Goal: Task Accomplishment & Management: Use online tool/utility

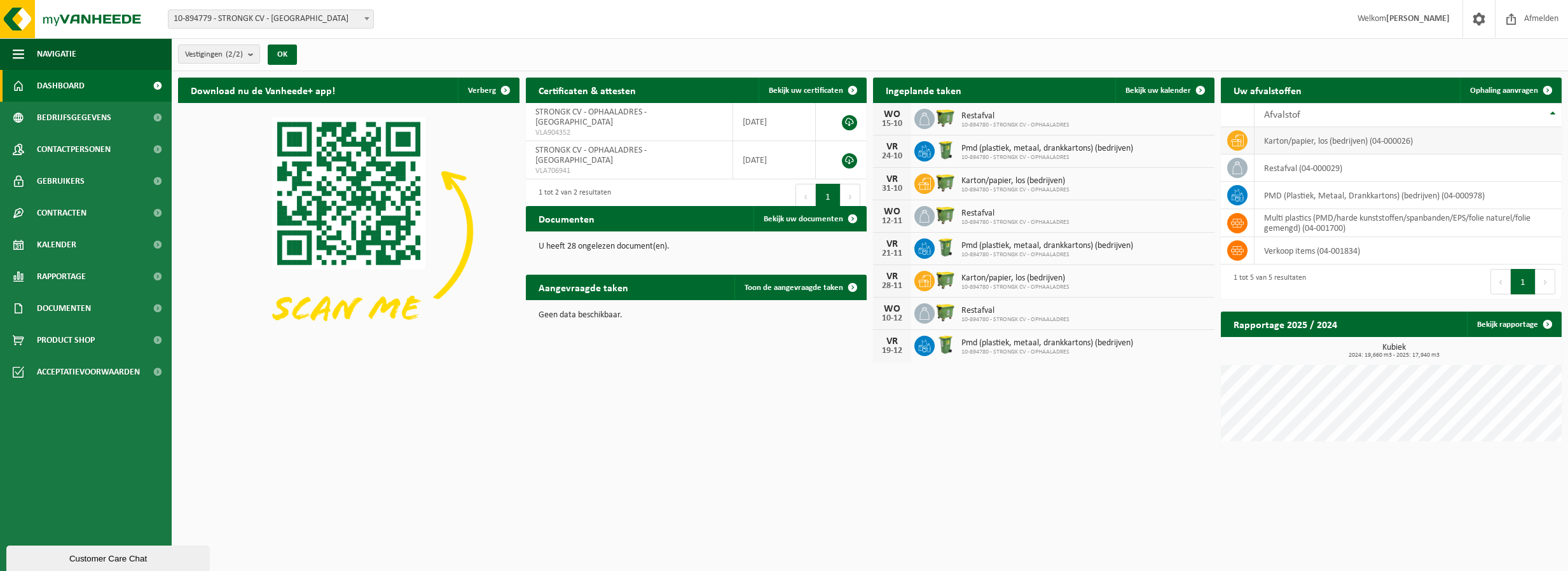
click at [818, 142] on td "karton/papier, los (bedrijven) (04-000026)" at bounding box center [1408, 141] width 308 height 27
click at [818, 137] on icon at bounding box center [1237, 140] width 13 height 13
click at [61, 339] on span "Product Shop" at bounding box center [65, 340] width 57 height 32
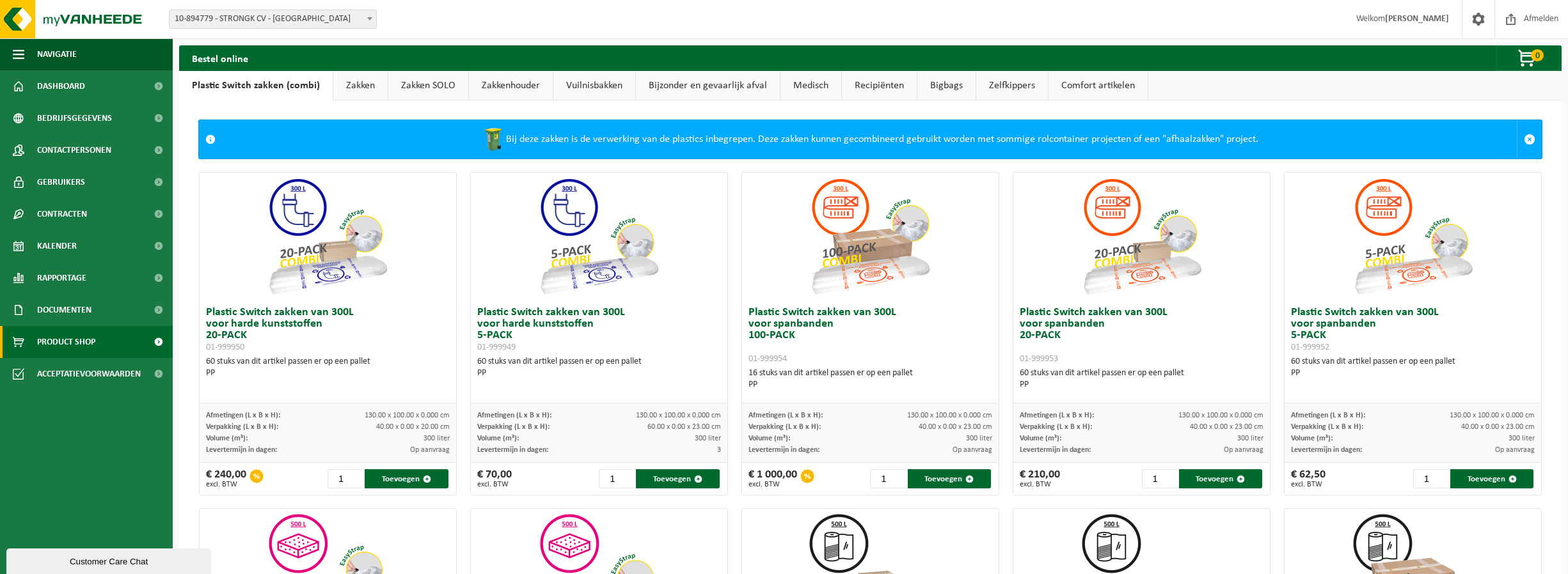
click at [602, 88] on link "Vuilnisbakken" at bounding box center [593, 85] width 82 height 29
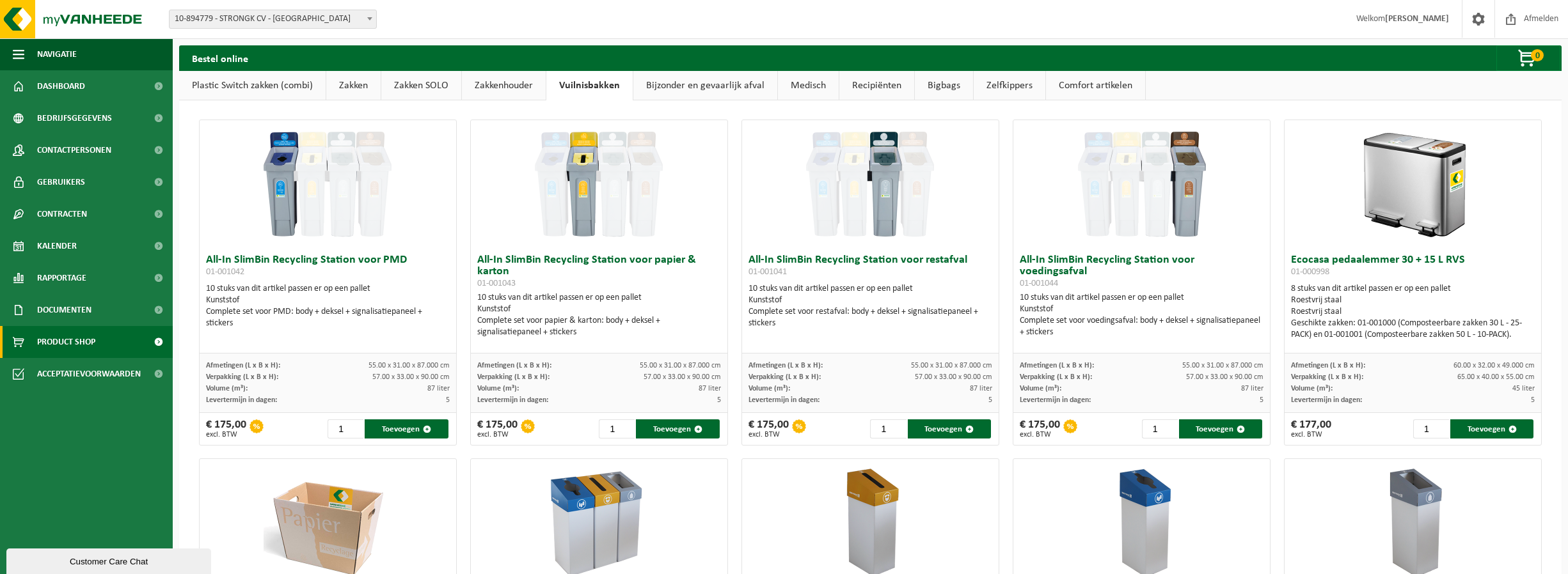
click at [271, 92] on link "Plastic Switch zakken (combi)" at bounding box center [252, 85] width 147 height 29
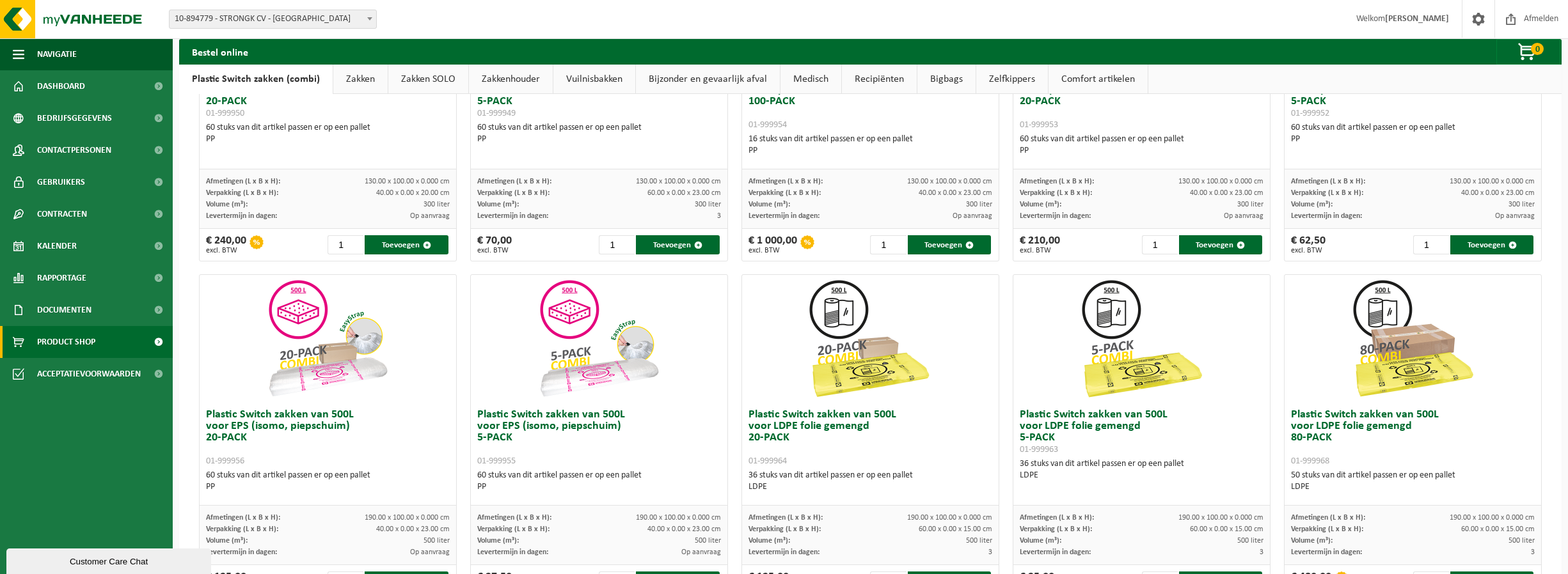
scroll to position [256, 0]
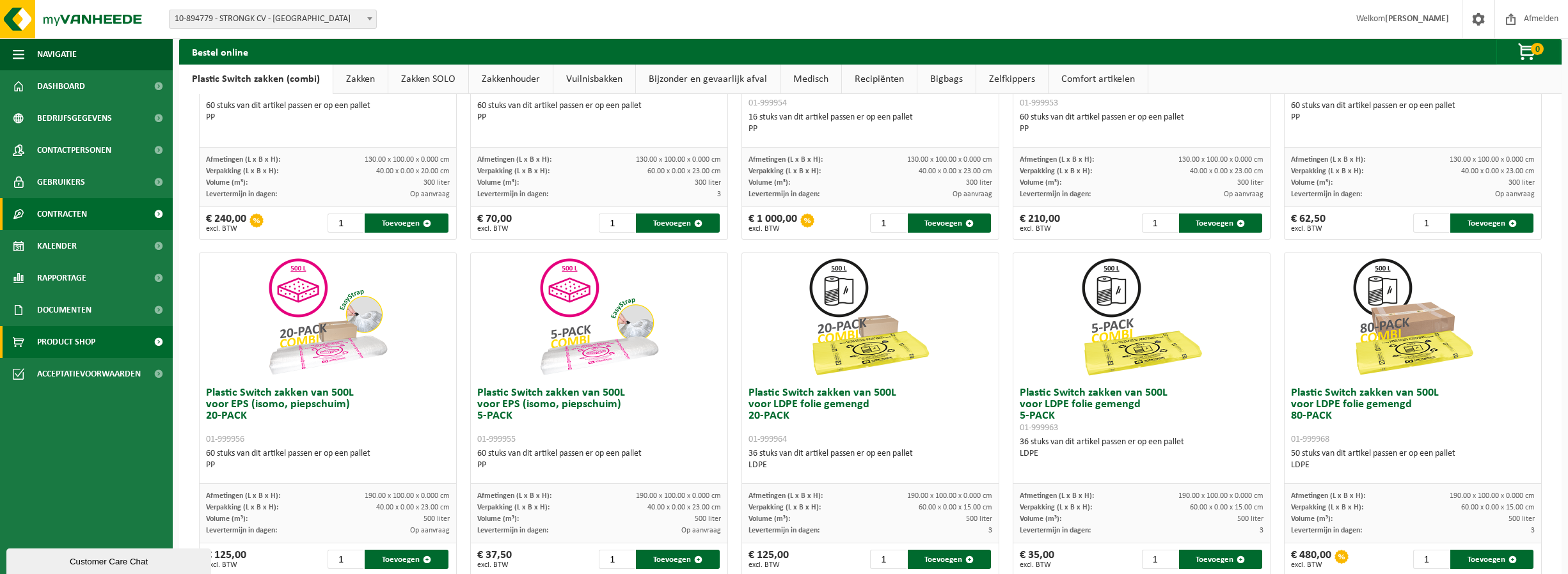
click at [72, 206] on span "Contracten" at bounding box center [61, 214] width 50 height 32
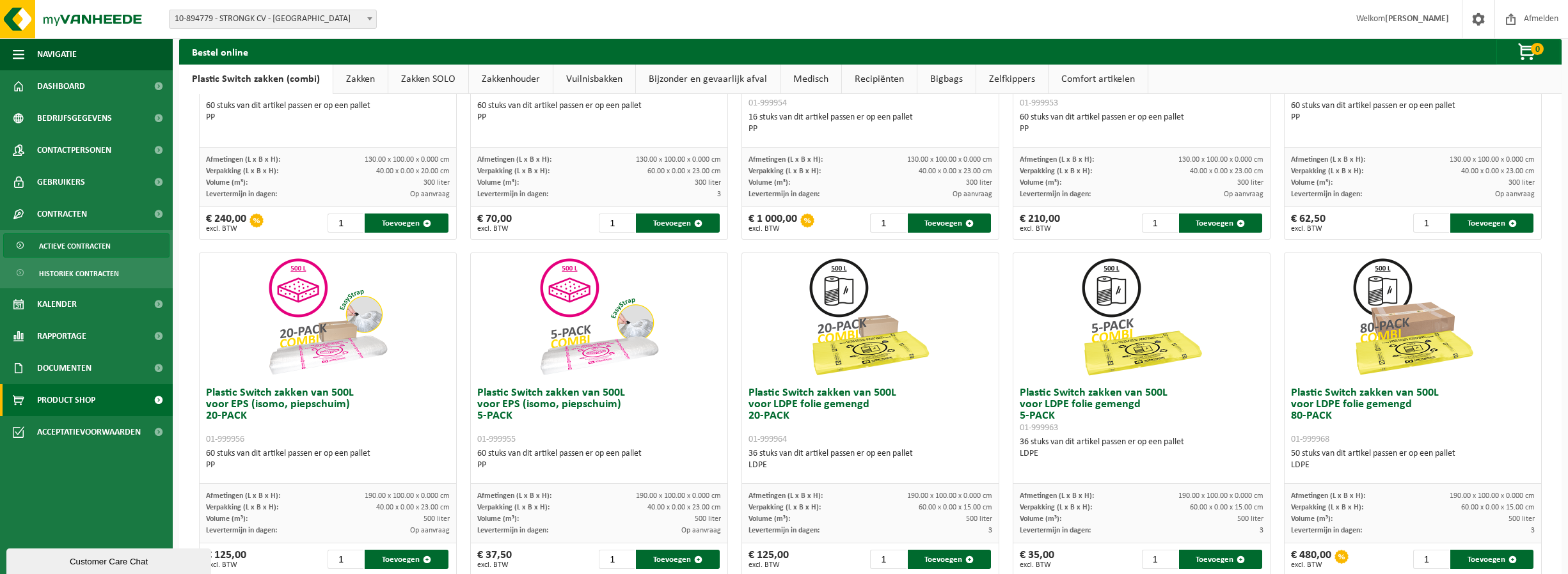
click at [79, 244] on span "Actieve contracten" at bounding box center [75, 246] width 72 height 25
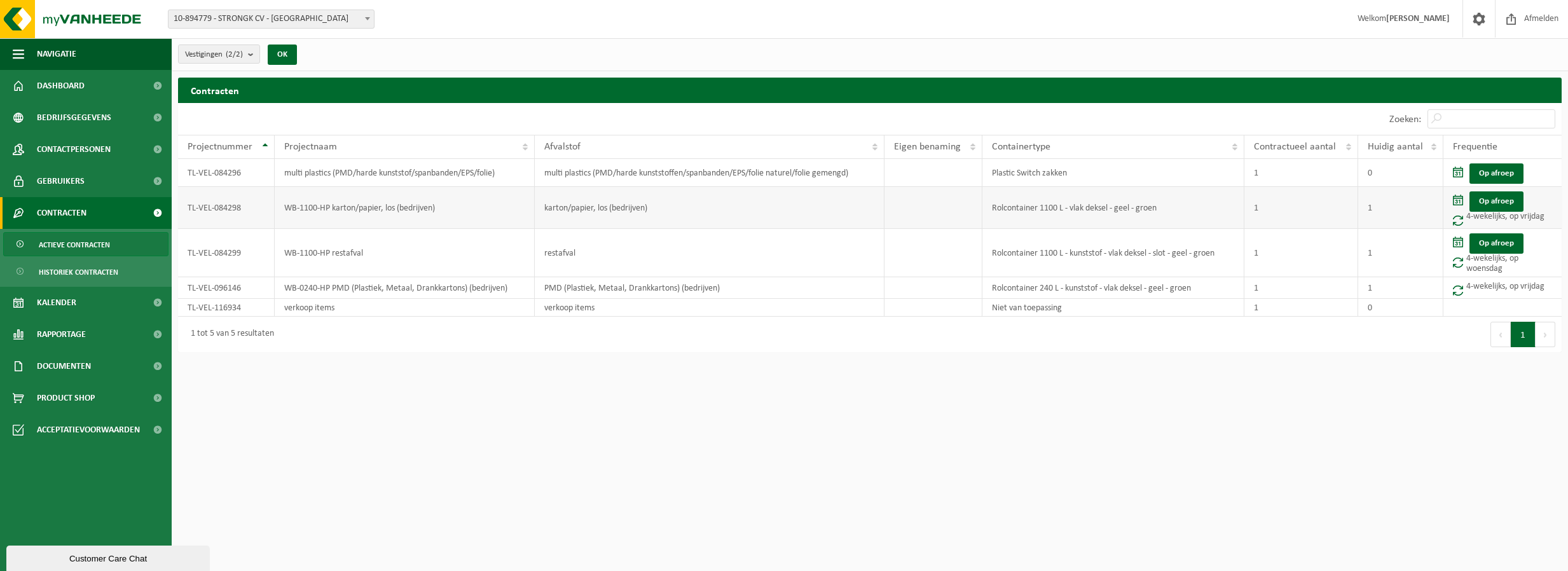
click at [376, 205] on td "WB-1100-HP karton/papier, los (bedrijven)" at bounding box center [404, 208] width 260 height 42
click at [611, 205] on td "karton/papier, los (bedrijven)" at bounding box center [710, 208] width 350 height 42
click at [1114, 198] on td "Rolcontainer 1100 L - vlak deksel - geel - groen" at bounding box center [1114, 208] width 263 height 42
click at [1507, 201] on link "Op afroep" at bounding box center [1496, 202] width 54 height 20
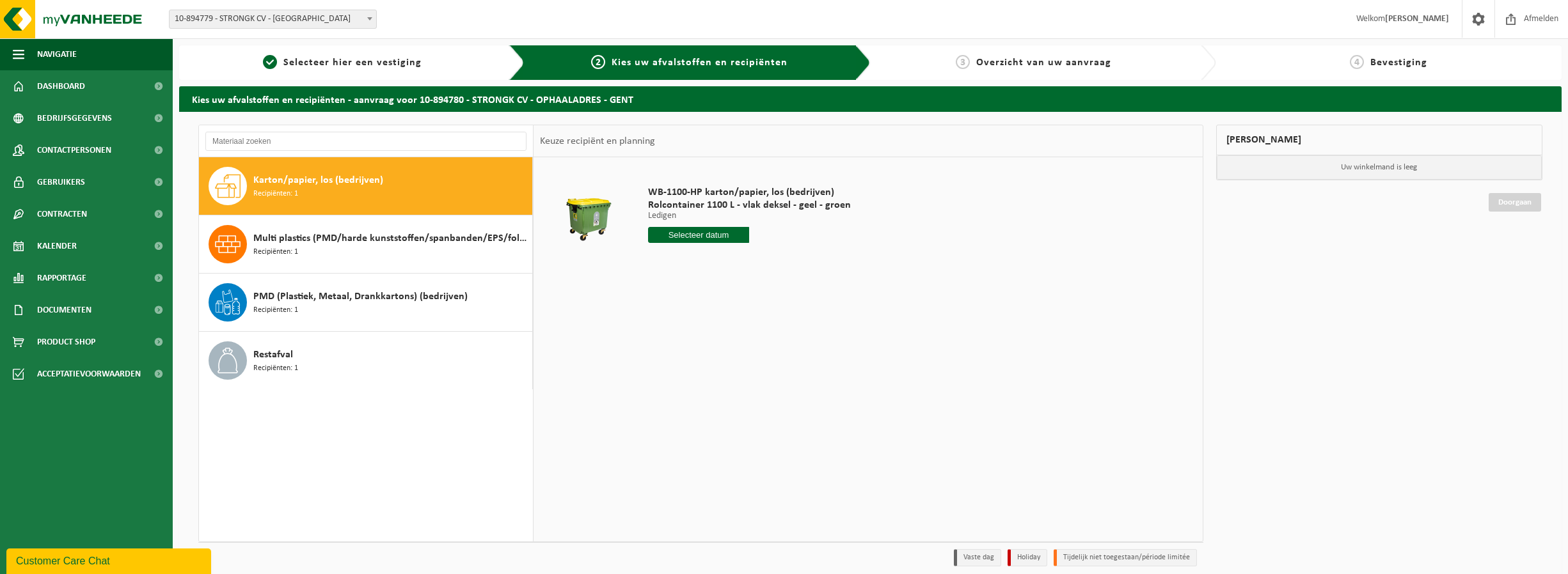
click at [305, 184] on span "Karton/papier, los (bedrijven)" at bounding box center [318, 180] width 130 height 16
click at [69, 278] on span "Rapportage" at bounding box center [61, 278] width 50 height 32
click at [69, 310] on span "In grafiekvorm" at bounding box center [68, 310] width 58 height 25
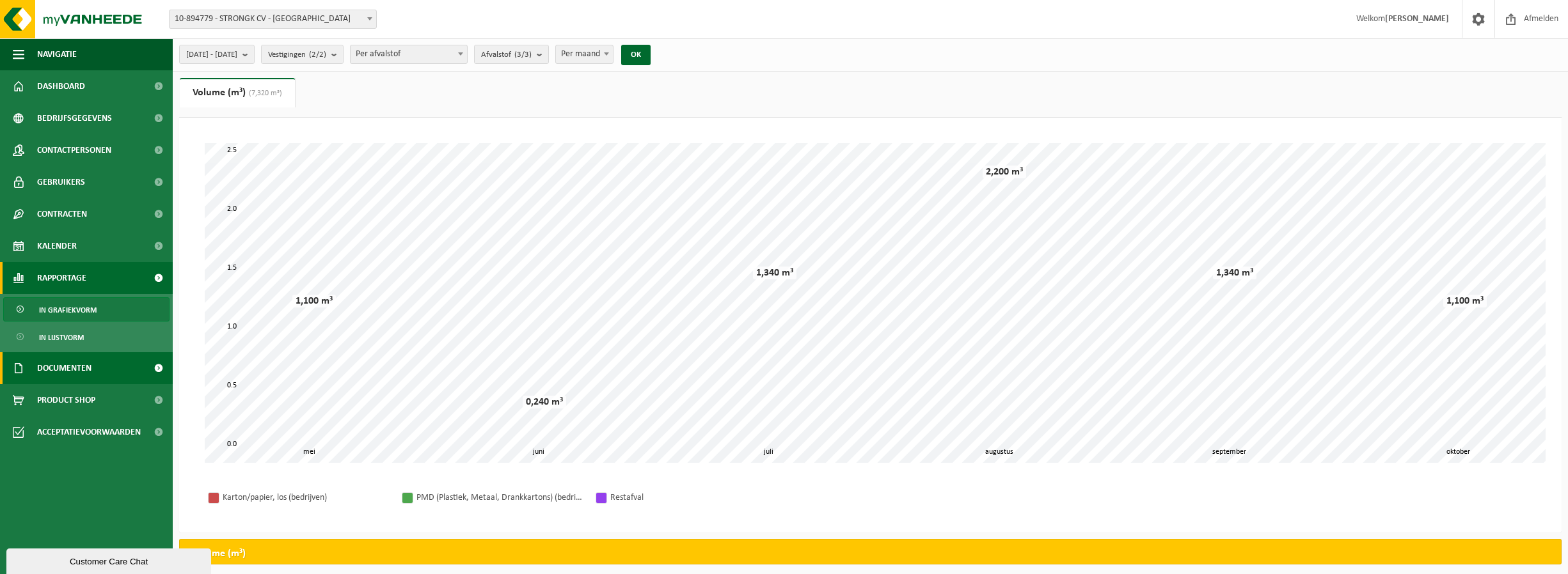
click at [85, 367] on span "Documenten" at bounding box center [63, 368] width 54 height 32
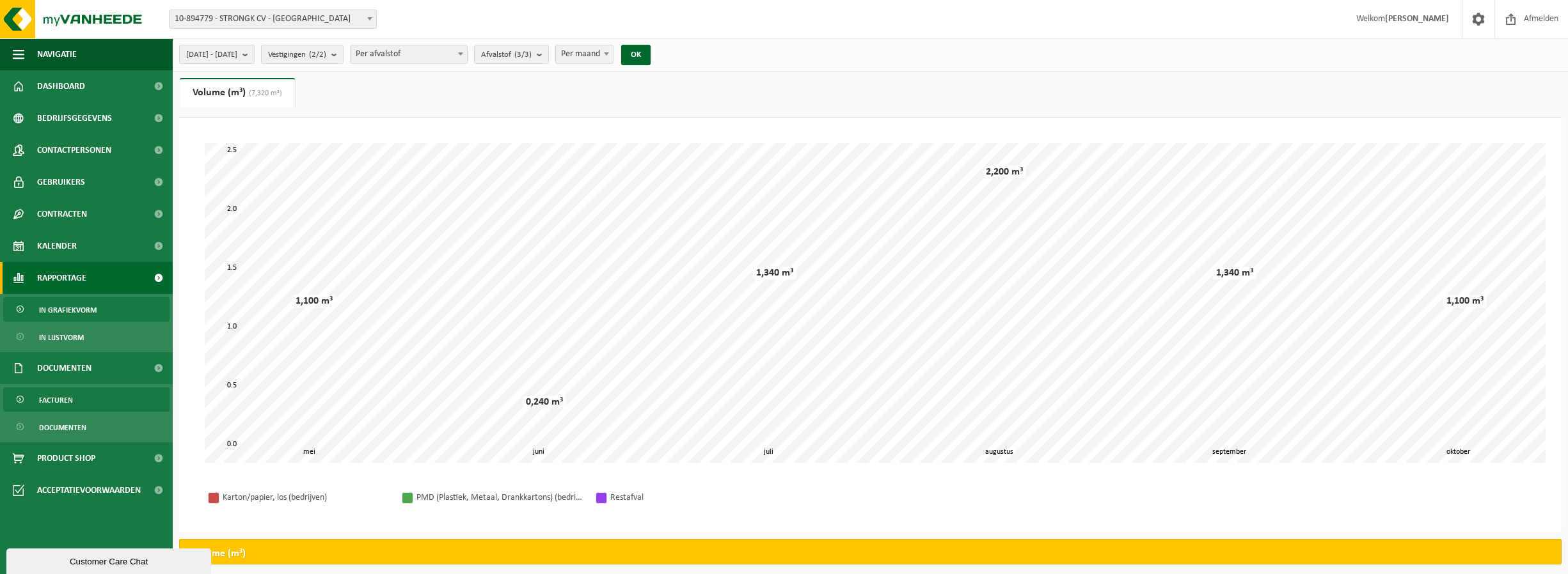
click at [75, 397] on link "Facturen" at bounding box center [85, 400] width 166 height 25
